Goal: Check status: Check status

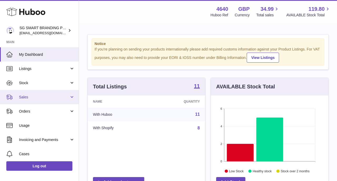
scroll to position [82, 117]
click at [36, 94] on link "Sales" at bounding box center [39, 97] width 79 height 14
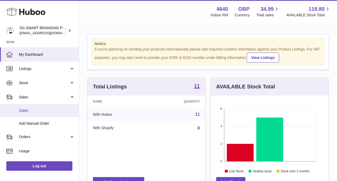
click at [36, 109] on span "Sales" at bounding box center [47, 110] width 56 height 5
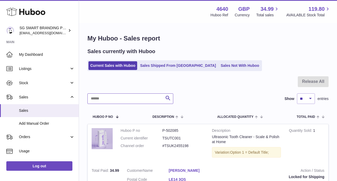
click at [106, 100] on input "text" at bounding box center [130, 98] width 86 height 11
paste input "**********"
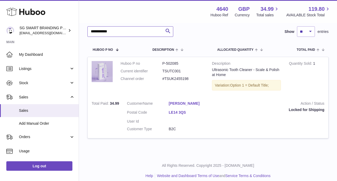
scroll to position [72, 0]
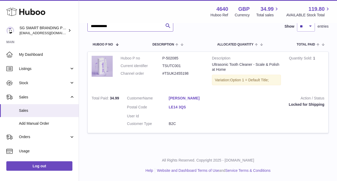
type input "**********"
click at [172, 73] on dd "#TSUK2455198" at bounding box center [183, 73] width 42 height 5
copy dd "TSUK2455198"
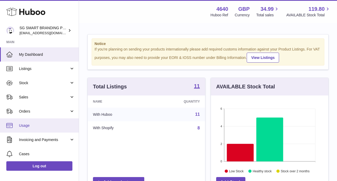
scroll to position [44, 0]
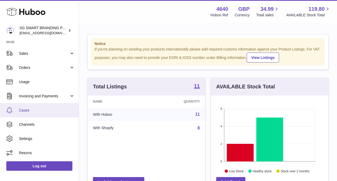
click at [38, 111] on span "Cases" at bounding box center [47, 110] width 56 height 5
